Goal: Transaction & Acquisition: Purchase product/service

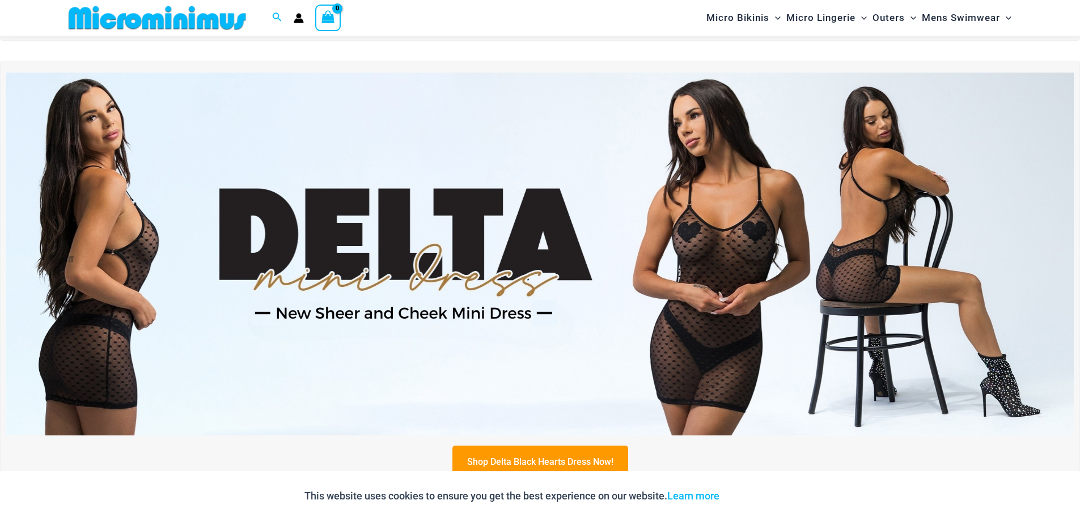
scroll to position [444, 0]
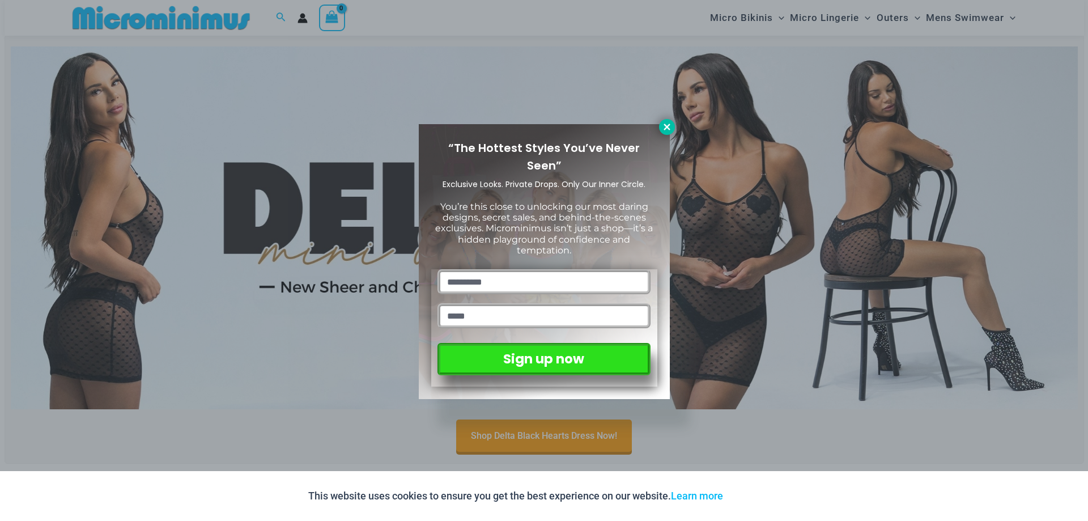
click at [670, 128] on icon at bounding box center [667, 127] width 10 height 10
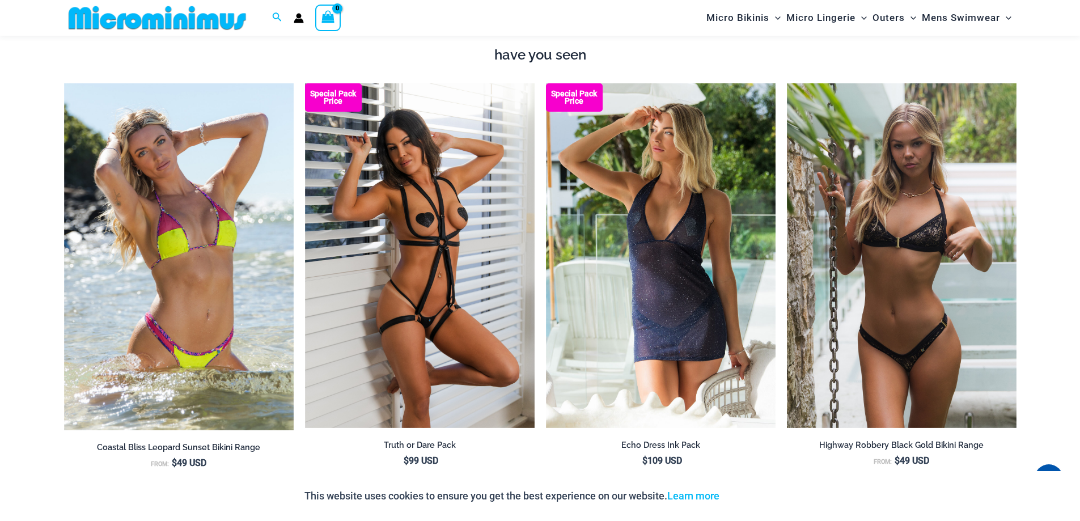
scroll to position [1578, 0]
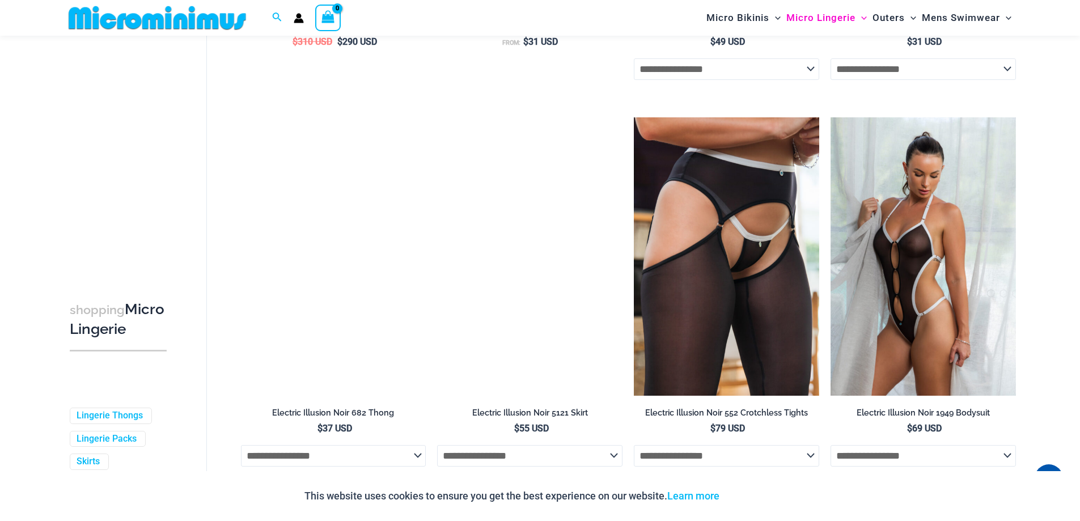
scroll to position [2600, 0]
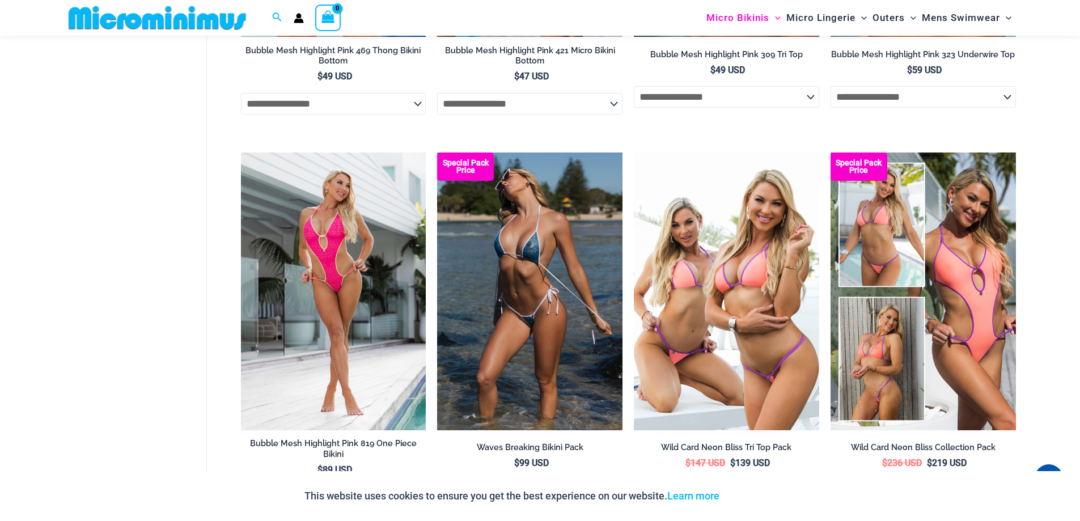
scroll to position [3286, 0]
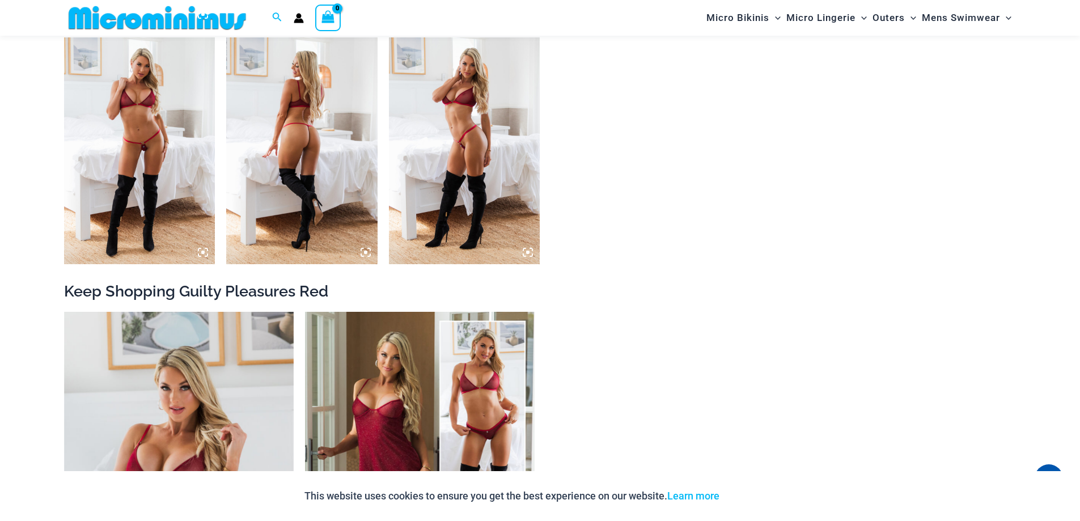
scroll to position [1294, 0]
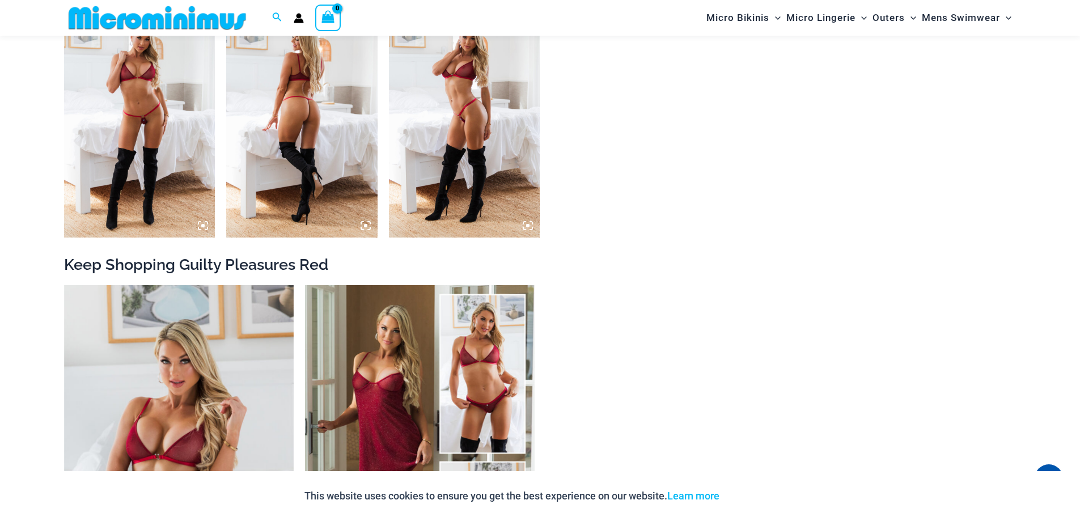
click at [454, 108] on img at bounding box center [464, 124] width 151 height 227
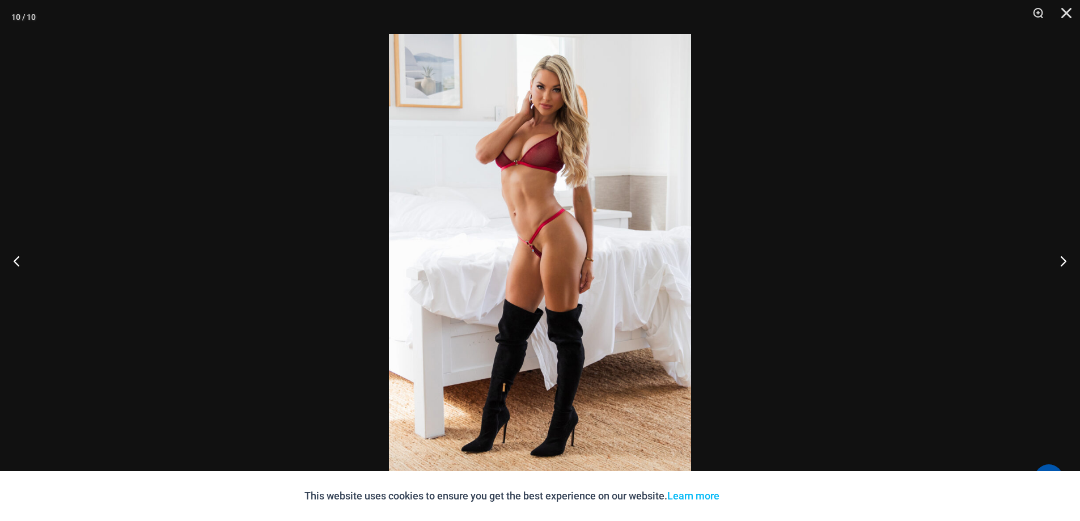
click at [511, 154] on img at bounding box center [540, 260] width 302 height 453
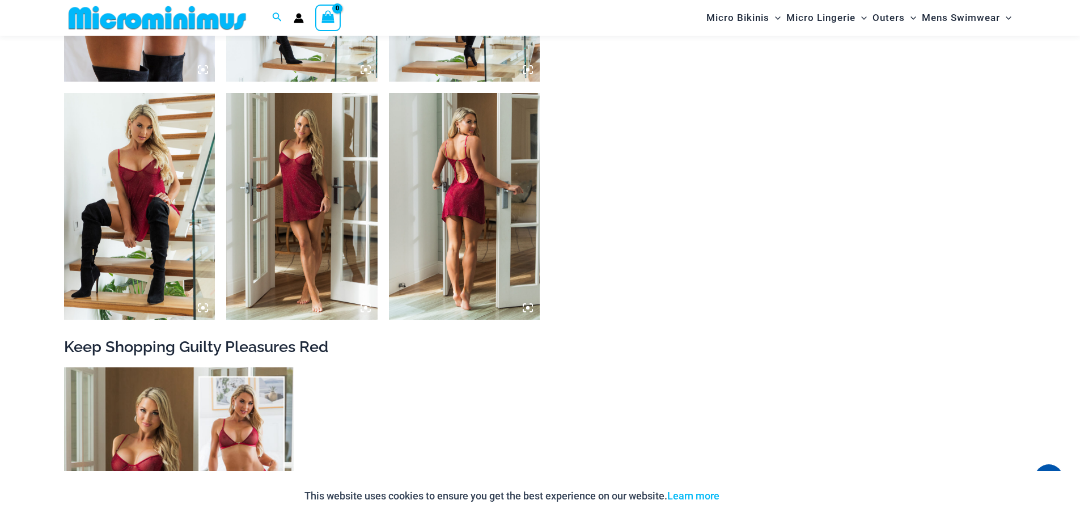
scroll to position [1690, 0]
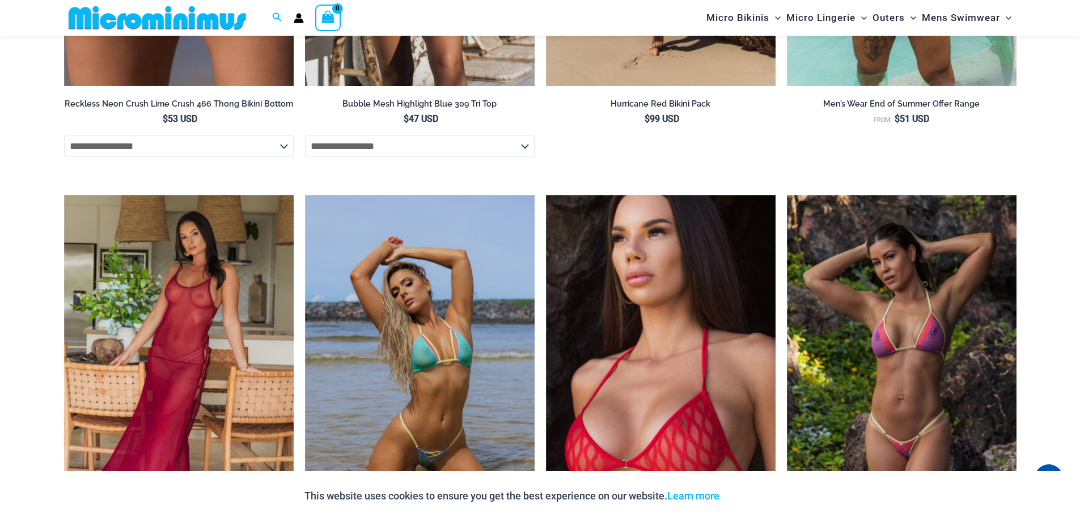
scroll to position [2428, 0]
